Goal: Transaction & Acquisition: Subscribe to service/newsletter

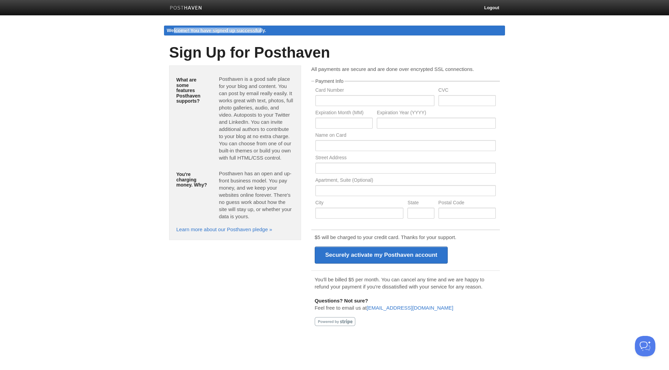
drag, startPoint x: 169, startPoint y: 29, endPoint x: 260, endPoint y: 28, distance: 90.3
click at [259, 28] on div "Welcome! You have signed up successfully." at bounding box center [334, 31] width 341 height 10
drag, startPoint x: 260, startPoint y: 28, endPoint x: 257, endPoint y: 32, distance: 4.7
click at [260, 28] on div "Welcome! You have signed up successfully." at bounding box center [334, 31] width 341 height 10
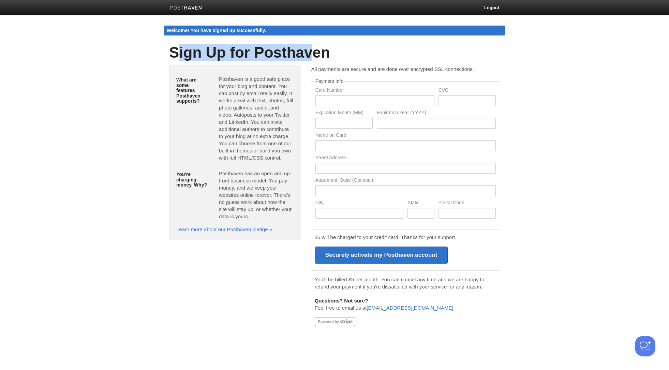
drag, startPoint x: 178, startPoint y: 53, endPoint x: 315, endPoint y: 51, distance: 136.7
click at [314, 51] on h1 "Sign Up for Posthaven" at bounding box center [334, 52] width 331 height 16
click at [315, 51] on h1 "Sign Up for Posthaven" at bounding box center [334, 52] width 331 height 16
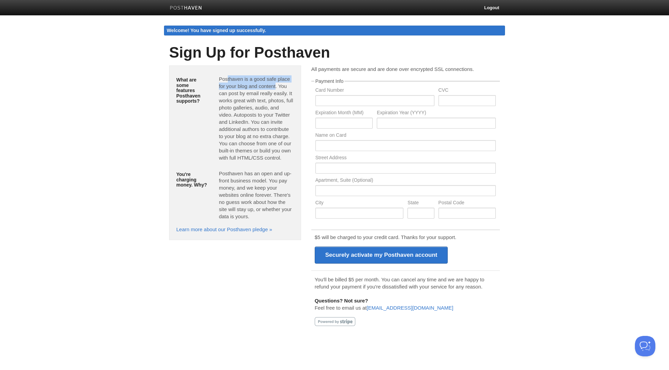
drag, startPoint x: 225, startPoint y: 78, endPoint x: 274, endPoint y: 86, distance: 49.7
click at [274, 86] on p "Posthaven is a good safe place for your blog and content. You can post by email…" at bounding box center [256, 118] width 75 height 86
drag, startPoint x: 280, startPoint y: 87, endPoint x: 278, endPoint y: 93, distance: 6.2
click at [278, 93] on p "Posthaven is a good safe place for your blog and content. You can post by email…" at bounding box center [256, 118] width 75 height 86
drag, startPoint x: 289, startPoint y: 93, endPoint x: 237, endPoint y: 111, distance: 55.3
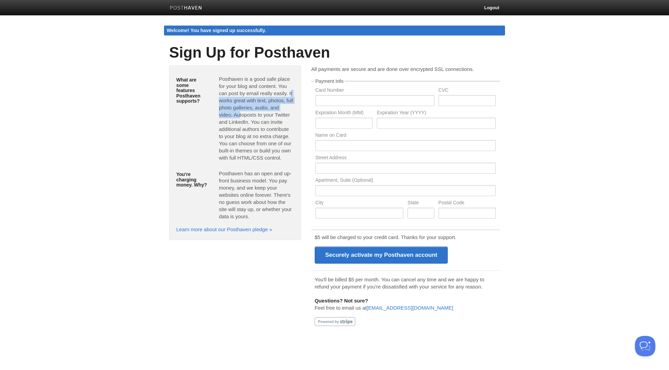
click at [237, 111] on p "Posthaven is a good safe place for your blog and content. You can post by email…" at bounding box center [256, 118] width 75 height 86
click at [257, 113] on p "Posthaven is a good safe place for your blog and content. You can post by email…" at bounding box center [256, 118] width 75 height 86
drag, startPoint x: 258, startPoint y: 115, endPoint x: 238, endPoint y: 121, distance: 20.8
click at [234, 121] on p "Posthaven is a good safe place for your blog and content. You can post by email…" at bounding box center [256, 118] width 75 height 86
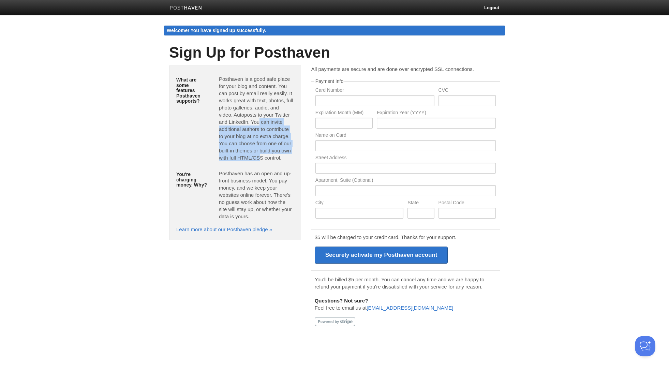
drag, startPoint x: 257, startPoint y: 121, endPoint x: 262, endPoint y: 159, distance: 38.6
click at [255, 159] on p "Posthaven is a good safe place for your blog and content. You can post by email…" at bounding box center [256, 118] width 75 height 86
click at [271, 158] on p "Posthaven is a good safe place for your blog and content. You can post by email…" at bounding box center [256, 118] width 75 height 86
drag, startPoint x: 228, startPoint y: 144, endPoint x: 252, endPoint y: 150, distance: 24.3
click at [252, 150] on p "Posthaven is a good safe place for your blog and content. You can post by email…" at bounding box center [256, 118] width 75 height 86
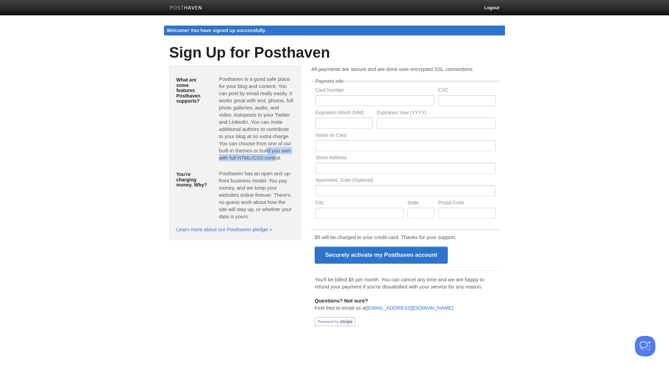
drag, startPoint x: 266, startPoint y: 149, endPoint x: 275, endPoint y: 157, distance: 12.1
click at [275, 157] on p "Posthaven is a good safe place for your blog and content. You can post by email…" at bounding box center [256, 118] width 75 height 86
click at [277, 156] on p "Posthaven is a good safe place for your blog and content. You can post by email…" at bounding box center [256, 118] width 75 height 86
drag, startPoint x: 226, startPoint y: 172, endPoint x: 262, endPoint y: 182, distance: 37.4
click at [262, 182] on p "Posthaven has an open and up-front business model. You pay money, and we keep y…" at bounding box center [256, 195] width 75 height 50
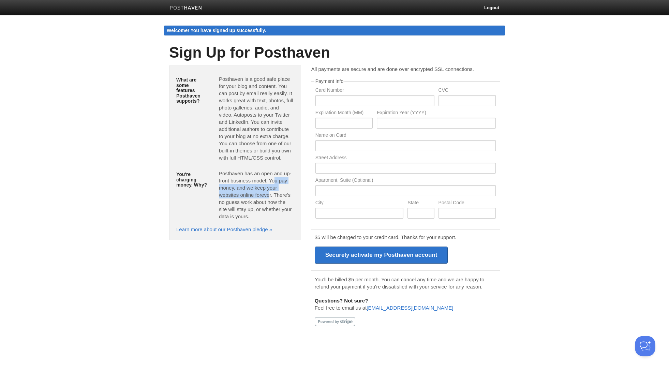
drag, startPoint x: 272, startPoint y: 180, endPoint x: 266, endPoint y: 195, distance: 16.0
click at [266, 195] on p "Posthaven has an open and up-front business model. You pay money, and we keep y…" at bounding box center [256, 195] width 75 height 50
drag, startPoint x: 277, startPoint y: 194, endPoint x: 249, endPoint y: 201, distance: 29.4
click at [249, 201] on p "Posthaven has an open and up-front business model. You pay money, and we keep y…" at bounding box center [256, 195] width 75 height 50
drag, startPoint x: 256, startPoint y: 201, endPoint x: 247, endPoint y: 208, distance: 10.6
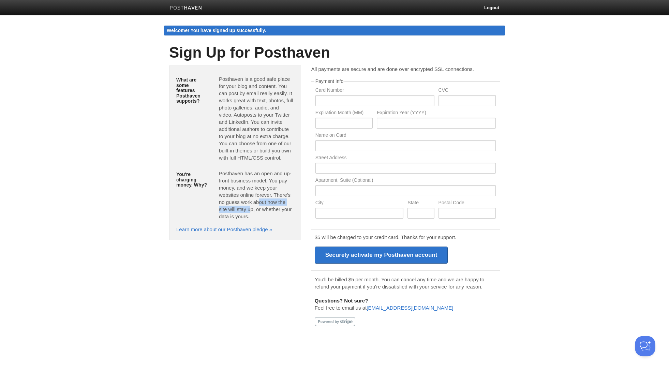
click at [247, 208] on p "Posthaven has an open and up-front business model. You pay money, and we keep y…" at bounding box center [256, 195] width 75 height 50
drag, startPoint x: 263, startPoint y: 210, endPoint x: 246, endPoint y: 218, distance: 18.6
click at [246, 218] on p "Posthaven has an open and up-front business model. You pay money, and we keep y…" at bounding box center [256, 195] width 75 height 50
click at [242, 185] on p "Posthaven has an open and up-front business model. You pay money, and we keep y…" at bounding box center [256, 195] width 75 height 50
drag, startPoint x: 256, startPoint y: 209, endPoint x: 244, endPoint y: 217, distance: 14.4
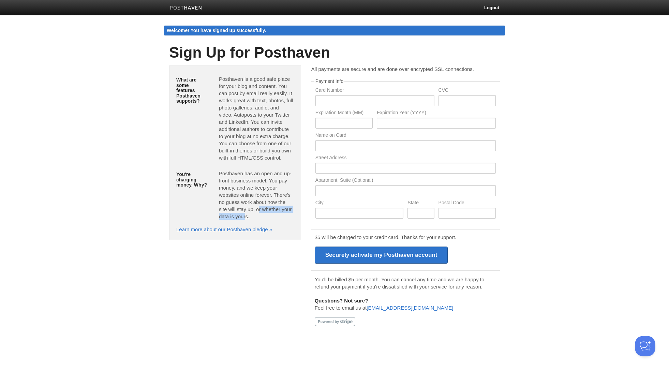
click at [244, 217] on p "Posthaven has an open and up-front business model. You pay money, and we keep y…" at bounding box center [256, 195] width 75 height 50
click at [240, 181] on p "Posthaven has an open and up-front business model. You pay money, and we keep y…" at bounding box center [256, 195] width 75 height 50
click at [351, 98] on input "text" at bounding box center [374, 100] width 119 height 11
type input "[CREDIT_CARD_NUMBER]"
type input "814"
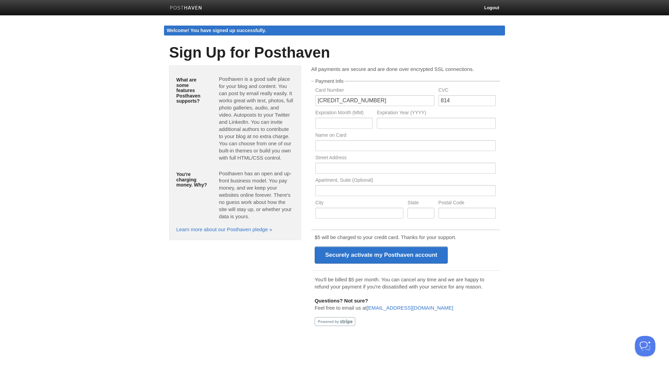
type input "05"
type input "2027"
type input "[PERSON_NAME]"
click at [338, 168] on input "text" at bounding box center [405, 168] width 180 height 11
type input "[STREET_ADDRESS][PERSON_NAME]"
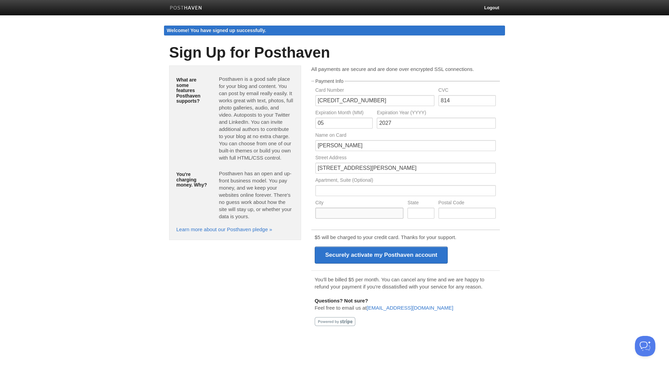
type input "[GEOGRAPHIC_DATA]"
type input "[US_STATE]"
type input "30082"
